Goal: Task Accomplishment & Management: Use online tool/utility

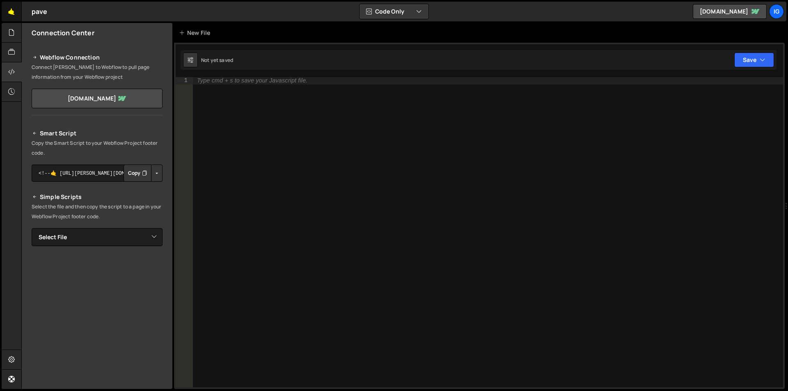
click at [17, 14] on link "🤙" at bounding box center [12, 12] width 20 height 20
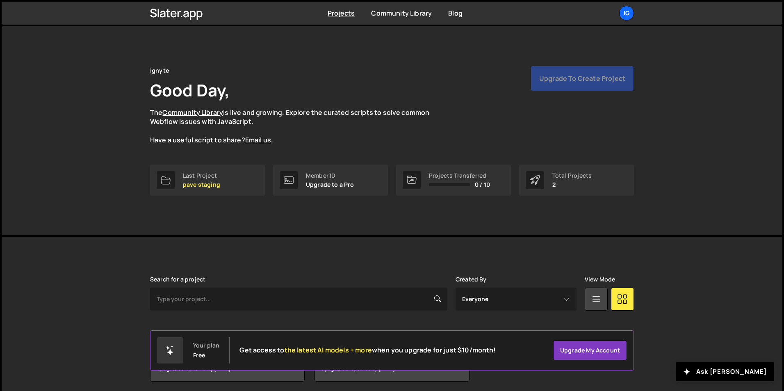
click at [17, 14] on div "Projects Community Library Blog ig Projects Your Teams Account Upgrade Logout" at bounding box center [392, 13] width 781 height 23
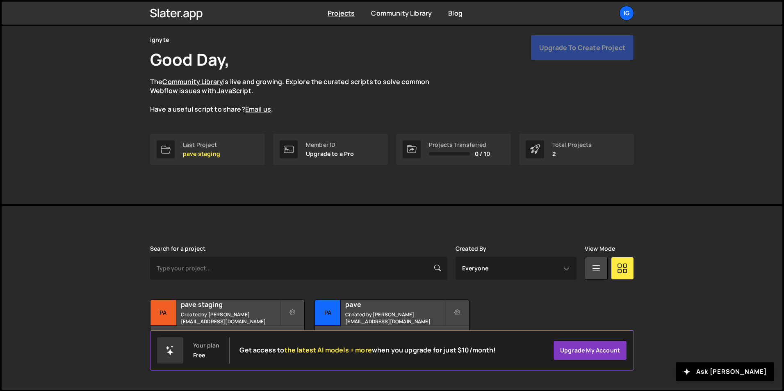
scroll to position [32, 0]
click at [221, 315] on small "Created by sam@ignyte.studio" at bounding box center [230, 317] width 99 height 14
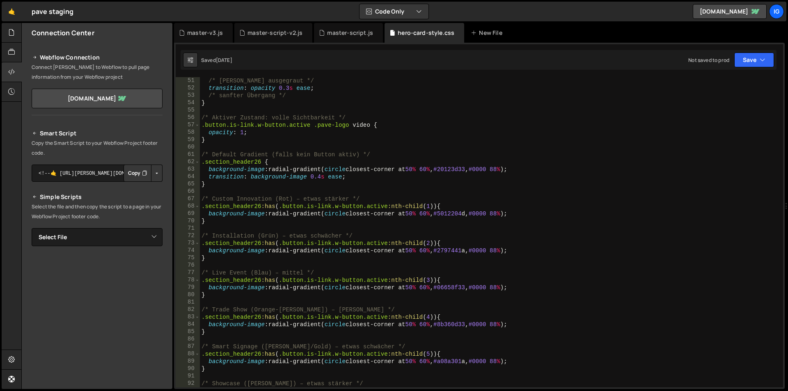
scroll to position [517, 0]
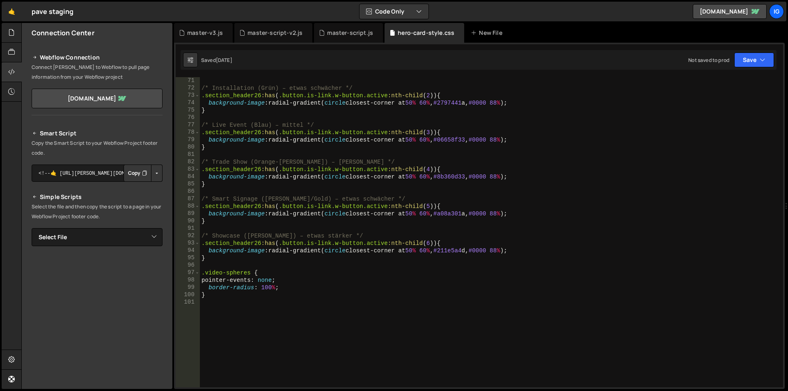
type textarea "border-radius: 100%;"
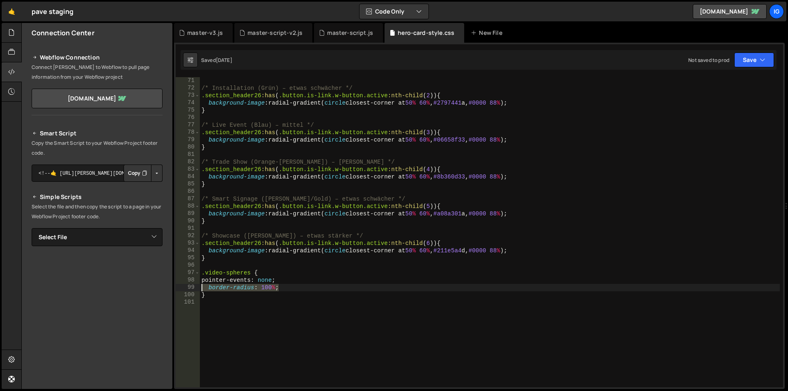
drag, startPoint x: 278, startPoint y: 291, endPoint x: 203, endPoint y: 290, distance: 75.1
click at [203, 290] on div "/* Installation (Grün) – etwas schwächer */ .section_header26 :has ( .button.is…" at bounding box center [490, 239] width 580 height 325
click at [229, 288] on div "/* Installation (Grün) – etwas schwächer */ .section_header26 :has ( .button.is…" at bounding box center [490, 239] width 580 height 325
type textarea "pointer-events: none;"
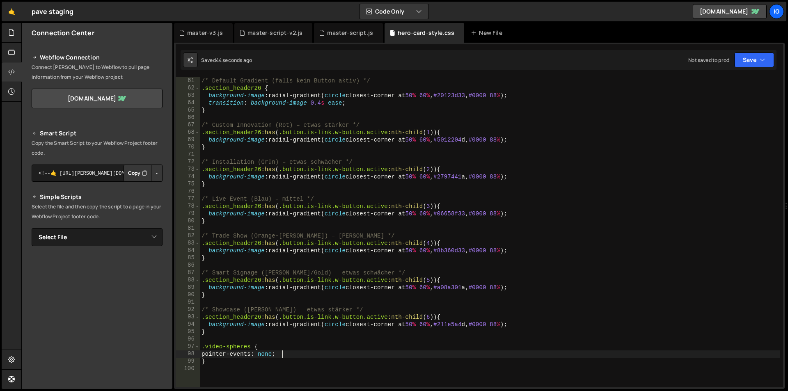
scroll to position [492, 0]
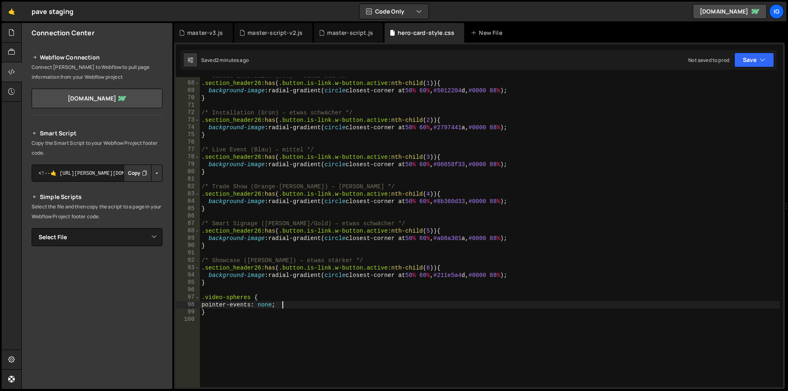
click at [289, 302] on div "/* Custom Innovation (Rot) – etwas stärker */ .section_header26 :has ( .button.…" at bounding box center [490, 234] width 580 height 325
click at [276, 313] on div "/* Custom Innovation (Rot) – etwas stärker */ .section_header26 :has ( .button.…" at bounding box center [490, 234] width 580 height 325
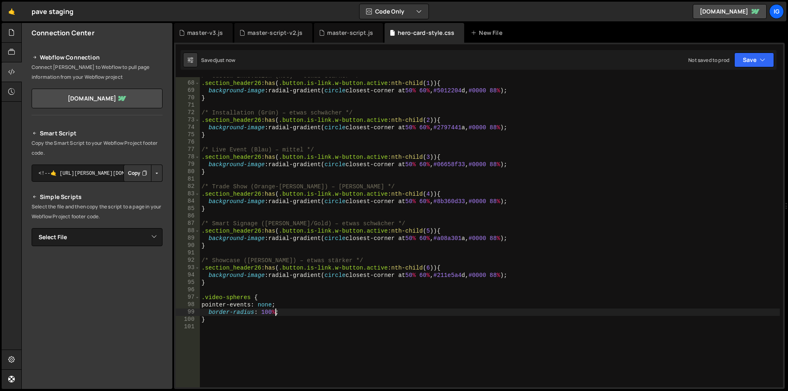
type textarea "border-radius: 100%;"
click at [220, 287] on div "/* Custom Innovation (Rot) – etwas stärker */ .section_header26 :has ( .button.…" at bounding box center [490, 234] width 580 height 325
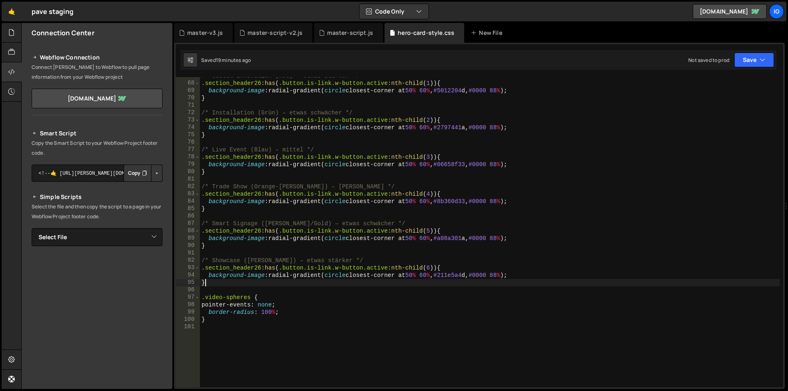
click at [211, 282] on div "/* Custom Innovation (Rot) – etwas stärker */ .section_header26 :has ( .button.…" at bounding box center [490, 234] width 580 height 325
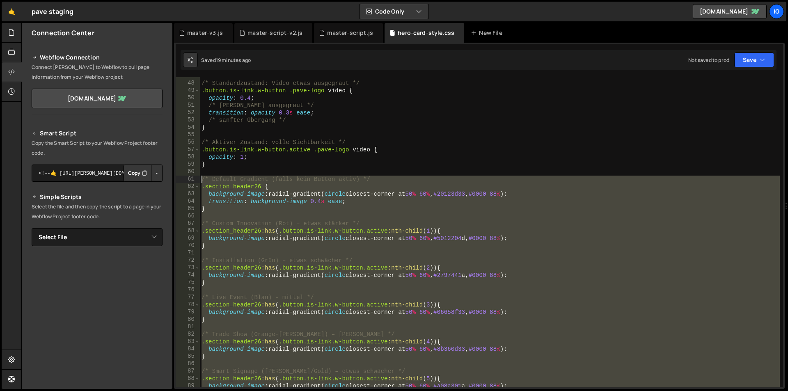
click at [202, 181] on div "/* Standardzustand: Video etwas ausgegraut */ .button.is-link.w-button .pave-lo…" at bounding box center [490, 234] width 580 height 325
type textarea "/* Default Gradient (falls kein Button aktiv) */ .section_header26 {"
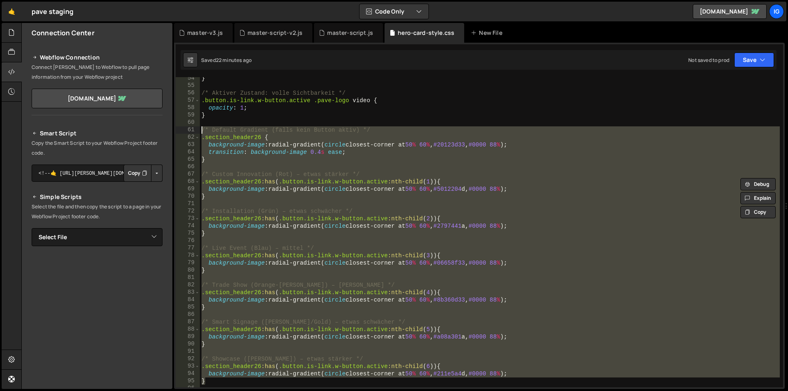
scroll to position [443, 0]
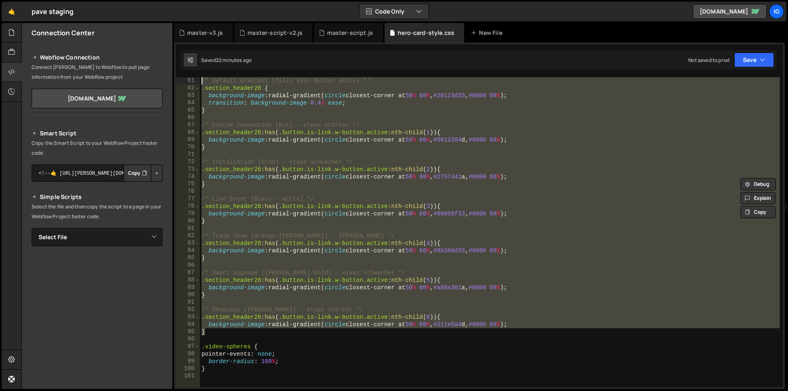
paste textarea
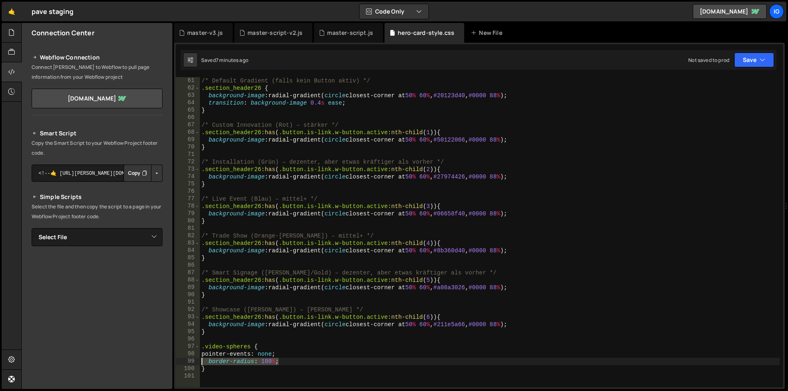
drag, startPoint x: 286, startPoint y: 361, endPoint x: 192, endPoint y: 362, distance: 93.6
click at [191, 362] on div "61 62 63 64 65 66 67 68 69 70 71 72 73 74 75 76 77 78 79 80 81 82 83 84 85 86 8…" at bounding box center [479, 232] width 607 height 310
type textarea "border-radius: 100%;"
type textarea "pointer-events: none;"
click at [242, 34] on icon at bounding box center [242, 33] width 6 height 8
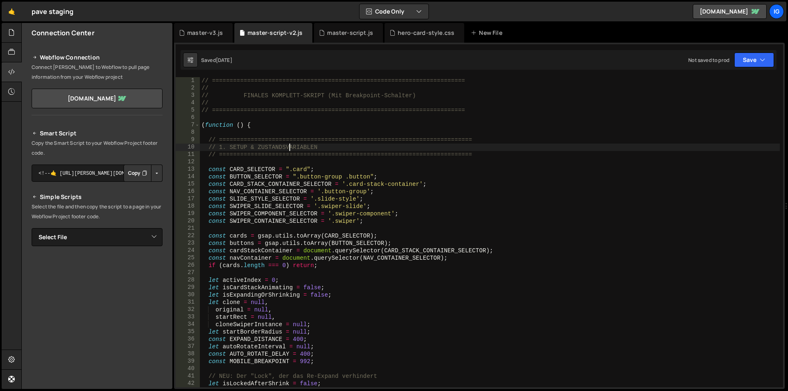
click at [288, 148] on div "// ======================================================================== // …" at bounding box center [490, 239] width 580 height 325
type textarea "})();"
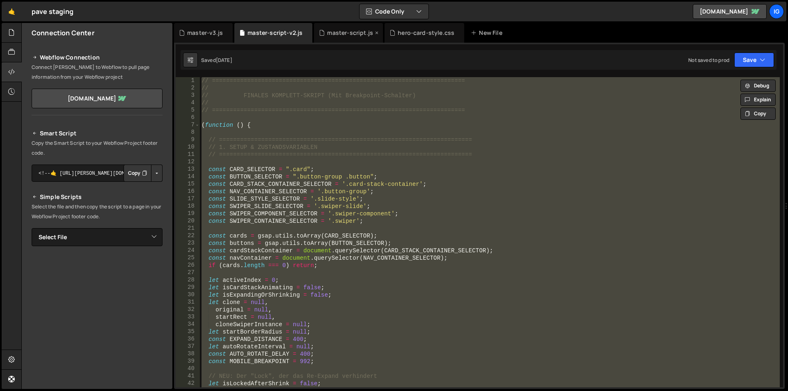
click at [331, 34] on div "master-script.js" at bounding box center [350, 33] width 46 height 8
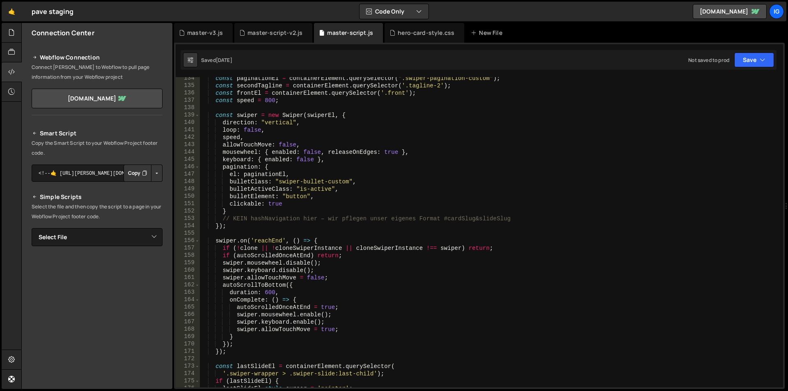
click at [336, 133] on div "const paginationEl = containerElement . querySelector ( ".swiper-pagination-cus…" at bounding box center [490, 237] width 580 height 325
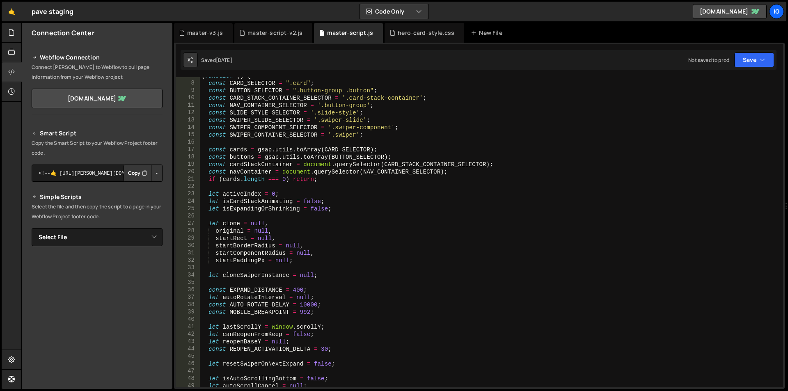
scroll to position [0, 0]
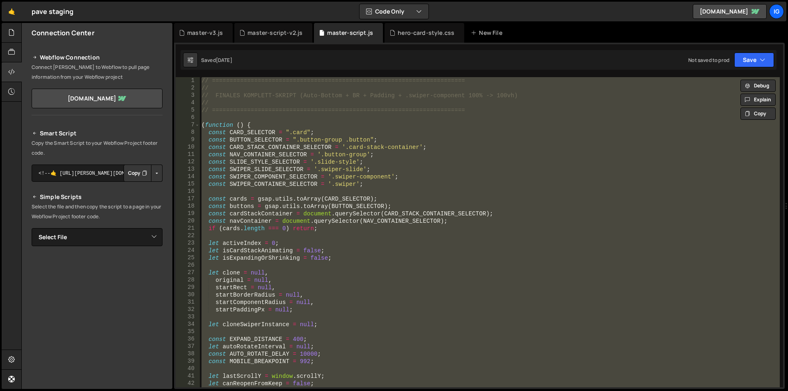
click at [326, 132] on div "// ======================================================================== // …" at bounding box center [490, 232] width 580 height 310
click at [397, 147] on div "// ======================================================================== // …" at bounding box center [490, 232] width 580 height 310
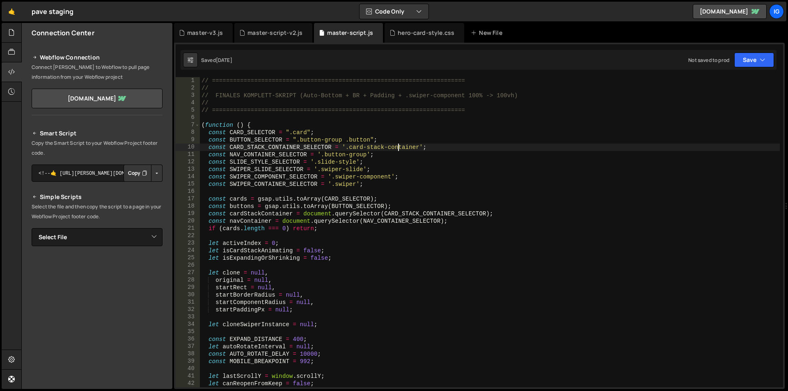
click at [417, 173] on div "// ======================================================================== // …" at bounding box center [490, 239] width 580 height 325
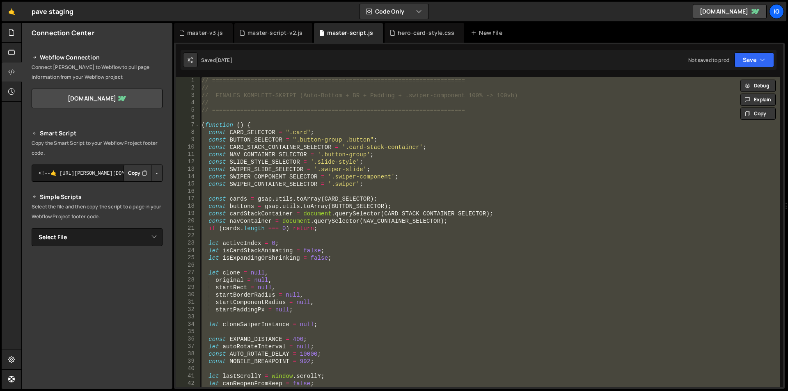
click at [556, 278] on div "// ======================================================================== // …" at bounding box center [490, 232] width 580 height 310
type textarea "original = null,"
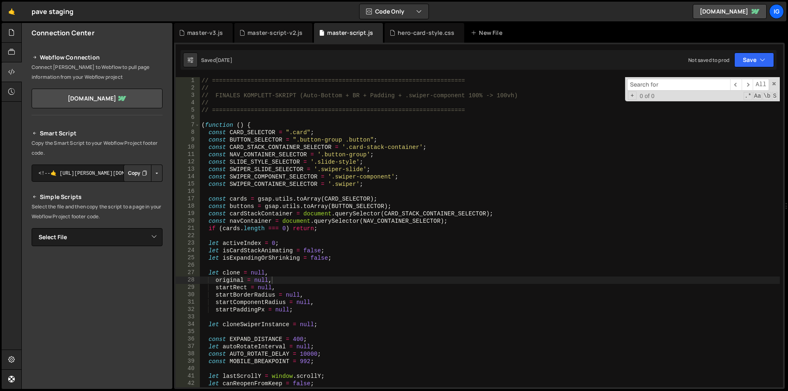
type input "// ======================================================================== // …"
click at [662, 81] on input at bounding box center [678, 85] width 103 height 12
paste input "if (cloneSwiperInstance) {"
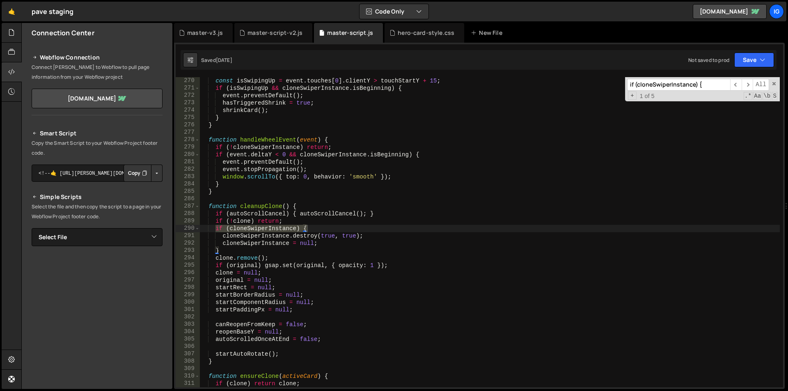
type input "if (cloneSwiperInstance) {"
